Goal: Information Seeking & Learning: Learn about a topic

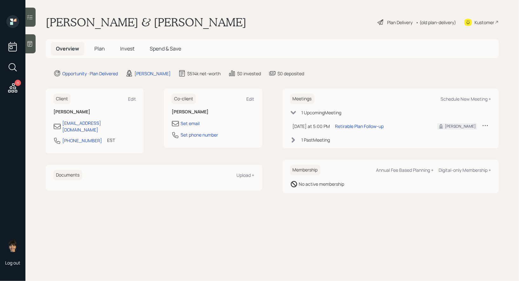
click at [31, 49] on div at bounding box center [30, 43] width 10 height 19
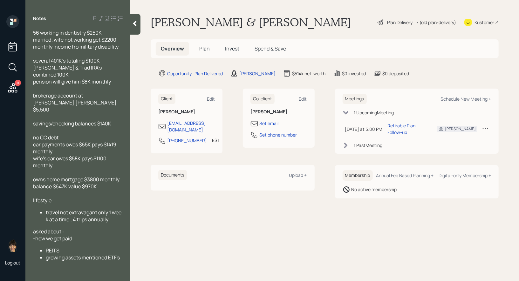
click at [137, 23] on icon at bounding box center [135, 23] width 6 height 6
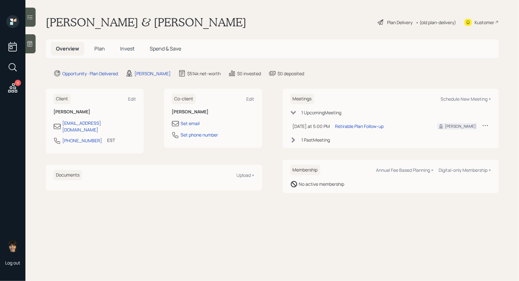
click at [97, 50] on span "Plan" at bounding box center [99, 48] width 10 height 7
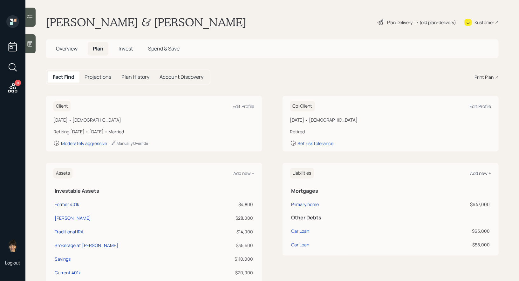
click at [394, 22] on div "Plan Delivery" at bounding box center [399, 22] width 25 height 7
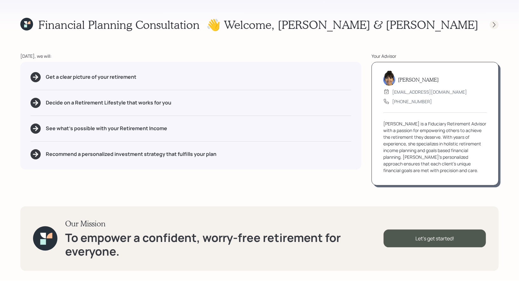
click at [494, 23] on icon at bounding box center [494, 25] width 6 height 6
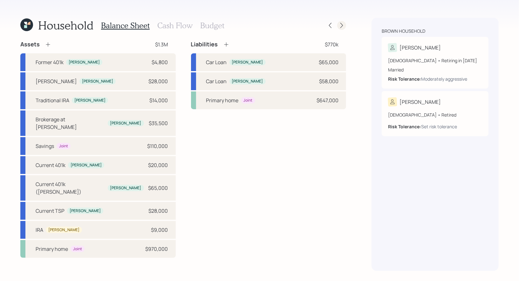
click at [344, 23] on icon at bounding box center [342, 25] width 6 height 6
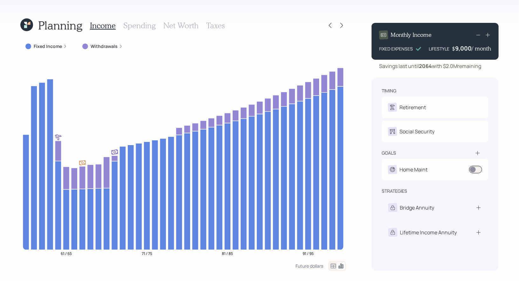
click at [135, 27] on h3 "Spending" at bounding box center [139, 25] width 32 height 9
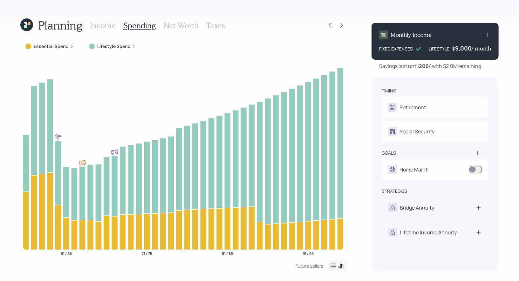
click at [333, 268] on icon at bounding box center [334, 267] width 8 height 8
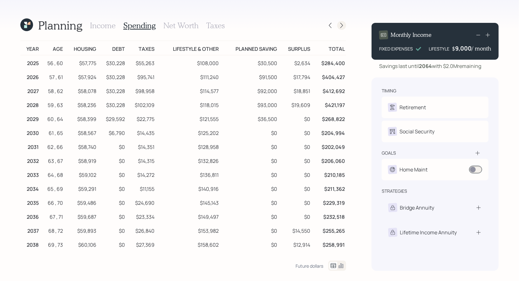
click at [342, 26] on icon at bounding box center [341, 25] width 3 height 5
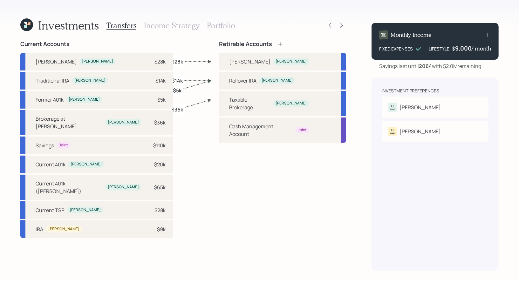
click at [227, 25] on h3 "Portfolio" at bounding box center [221, 25] width 28 height 9
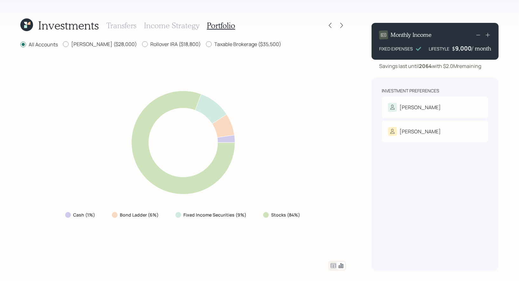
click at [123, 24] on h3 "Transfers" at bounding box center [122, 25] width 30 height 9
